Goal: Transaction & Acquisition: Obtain resource

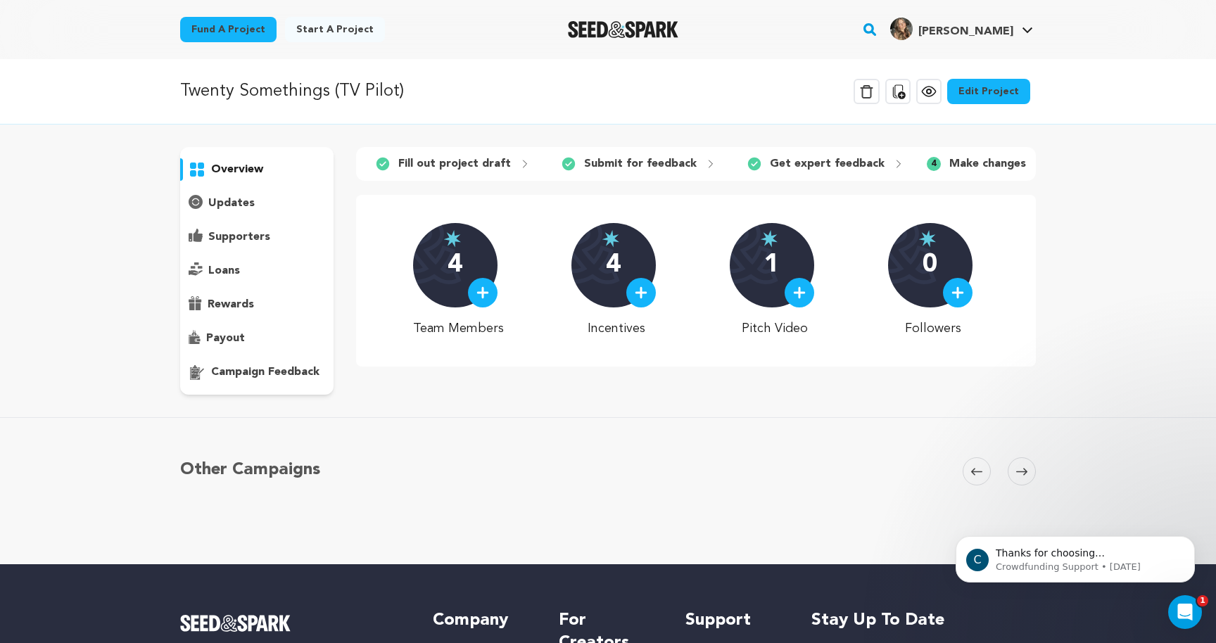
click at [244, 170] on p "overview" at bounding box center [237, 169] width 52 height 17
click at [1008, 24] on h4 "Bianca R." at bounding box center [965, 31] width 95 height 17
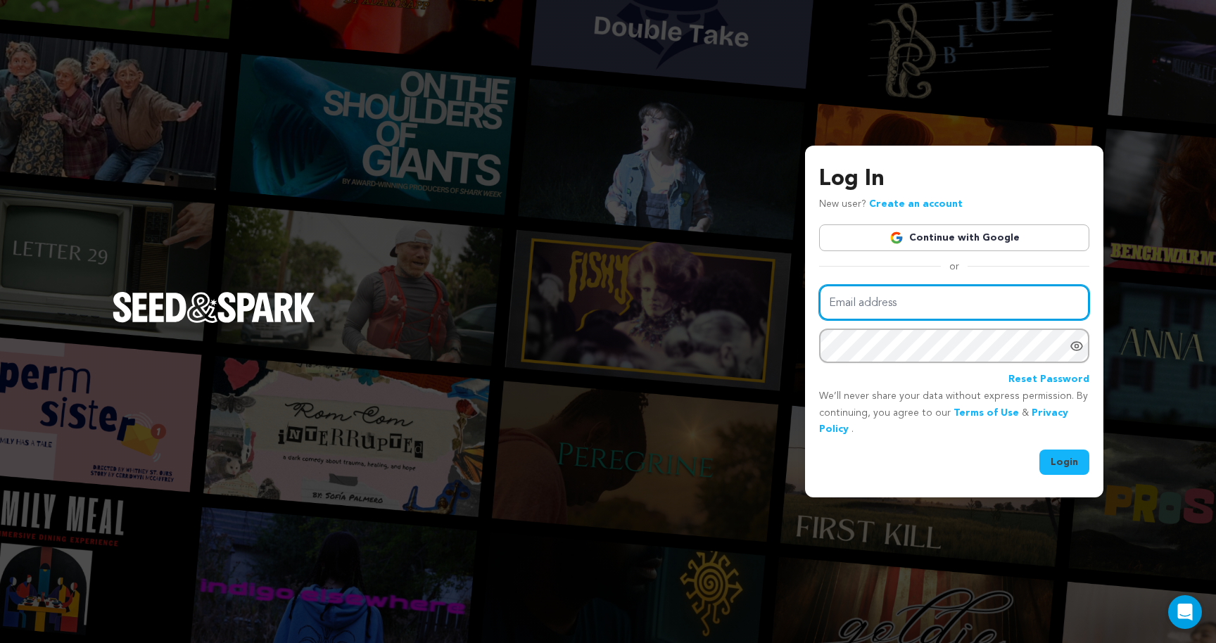
type input "[EMAIL_ADDRESS][DOMAIN_NAME]"
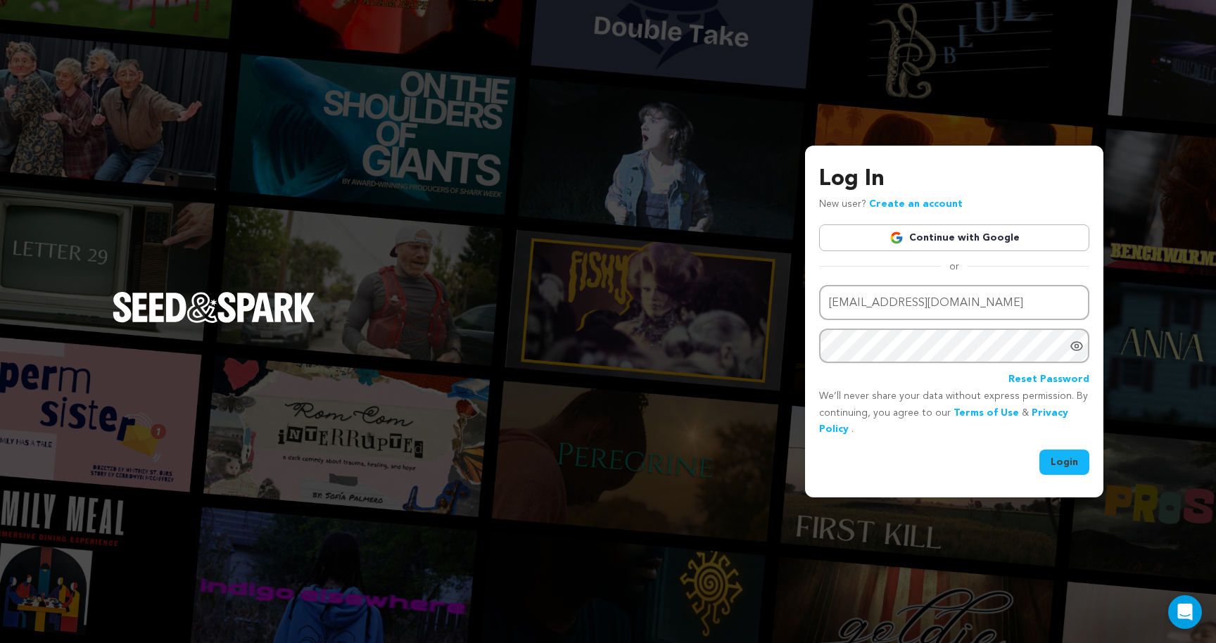
click at [1053, 464] on button "Login" at bounding box center [1064, 462] width 50 height 25
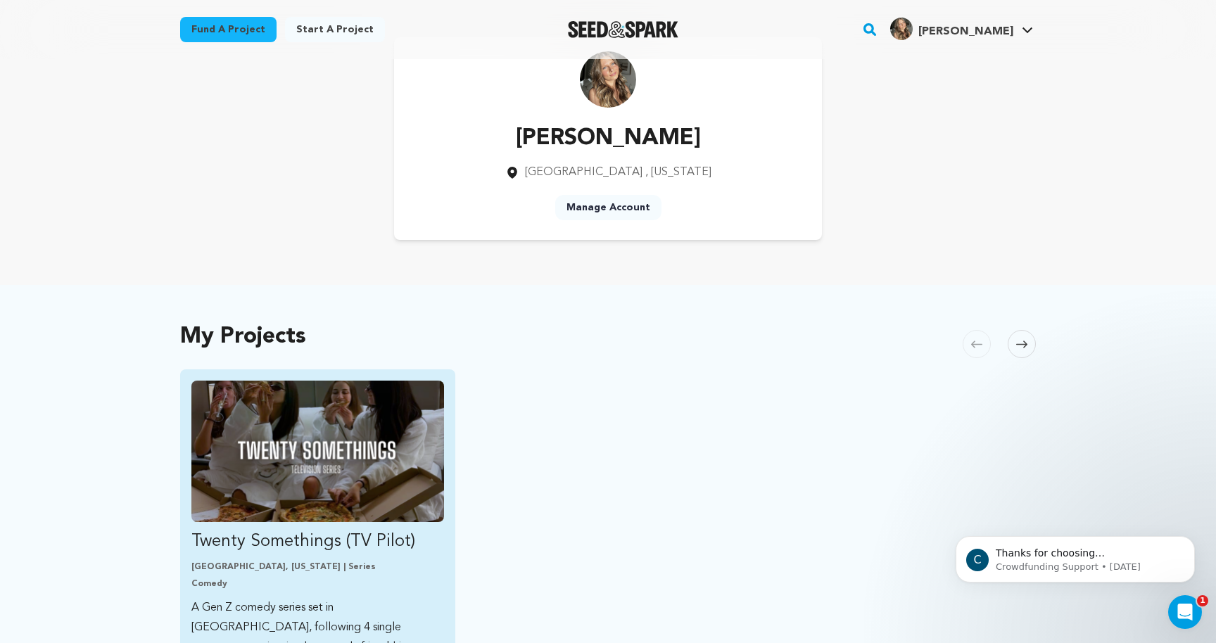
scroll to position [53, 0]
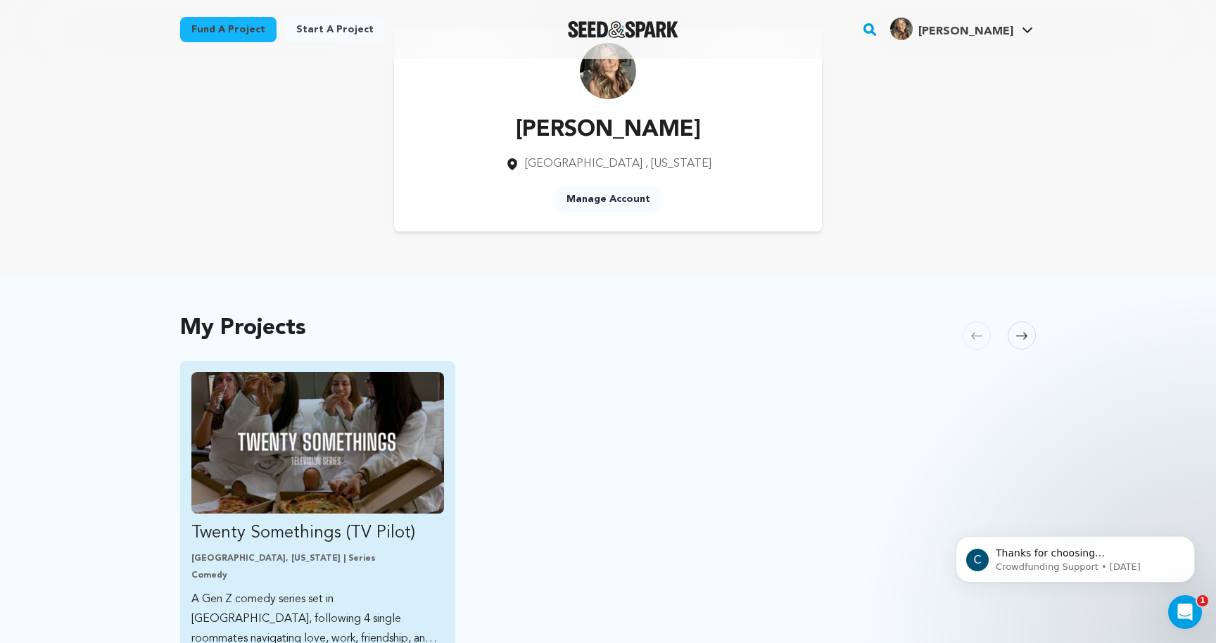
click at [267, 518] on link "Twenty Somethings (TV Pilot) Los Angeles, California | Series Comedy A Gen Z co…" at bounding box center [317, 510] width 253 height 277
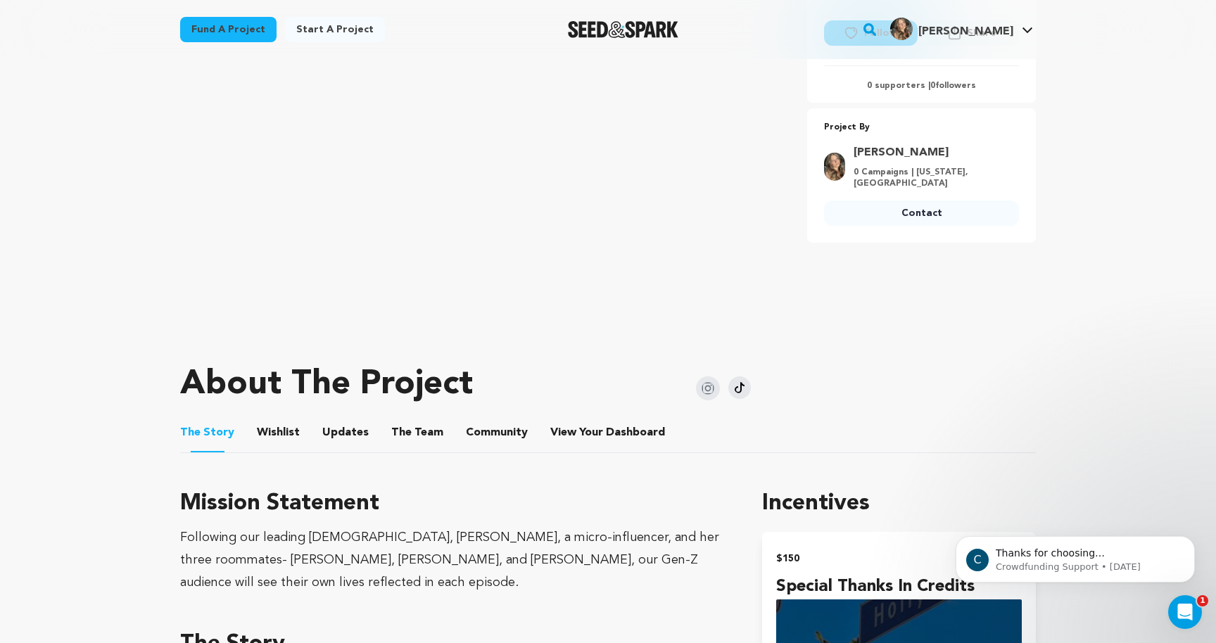
scroll to position [307, 0]
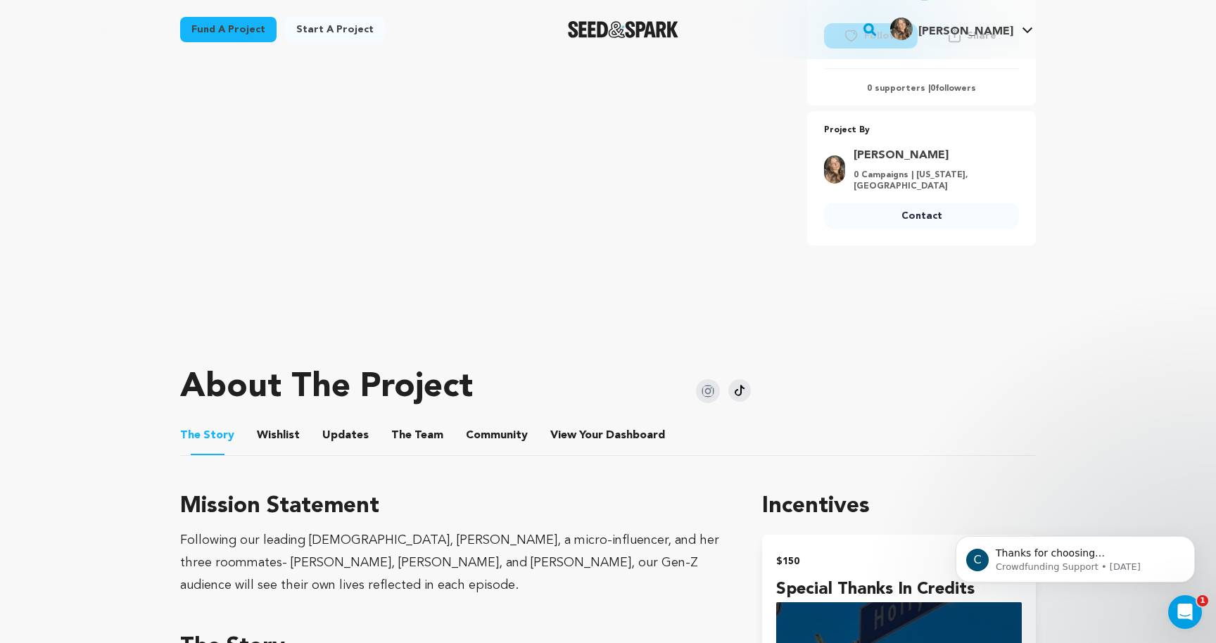
click at [276, 417] on li "Wishlist Wishlist" at bounding box center [278, 435] width 43 height 39
click at [271, 441] on button "Wishlist" at bounding box center [279, 439] width 34 height 34
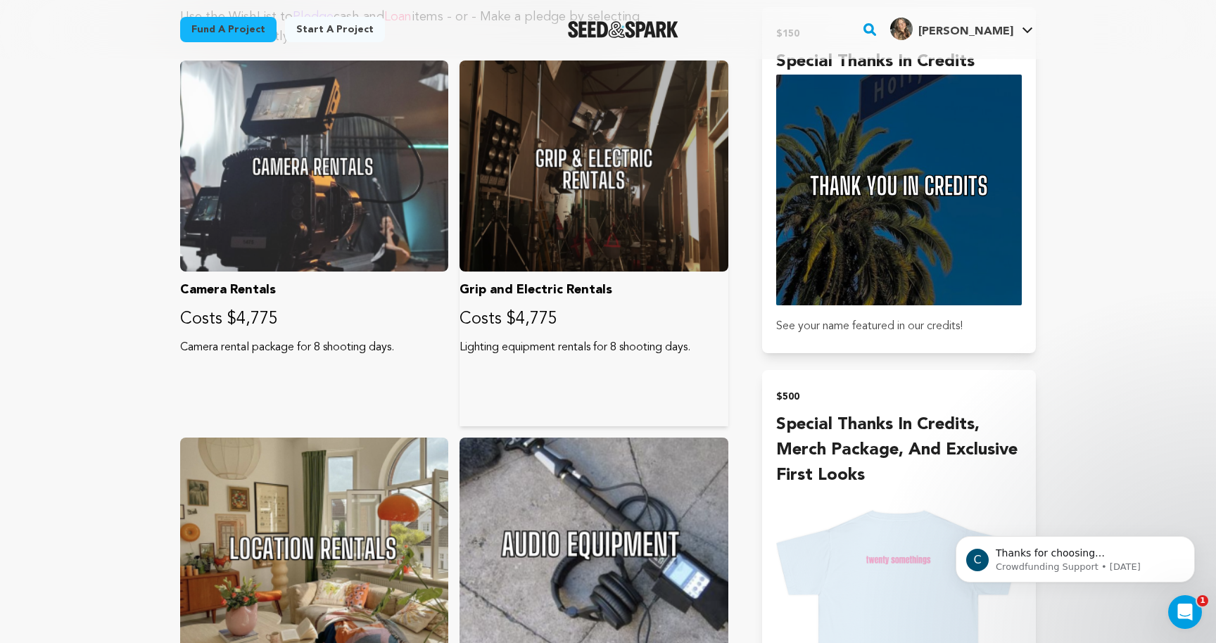
scroll to position [835, 0]
